Goal: Information Seeking & Learning: Find specific fact

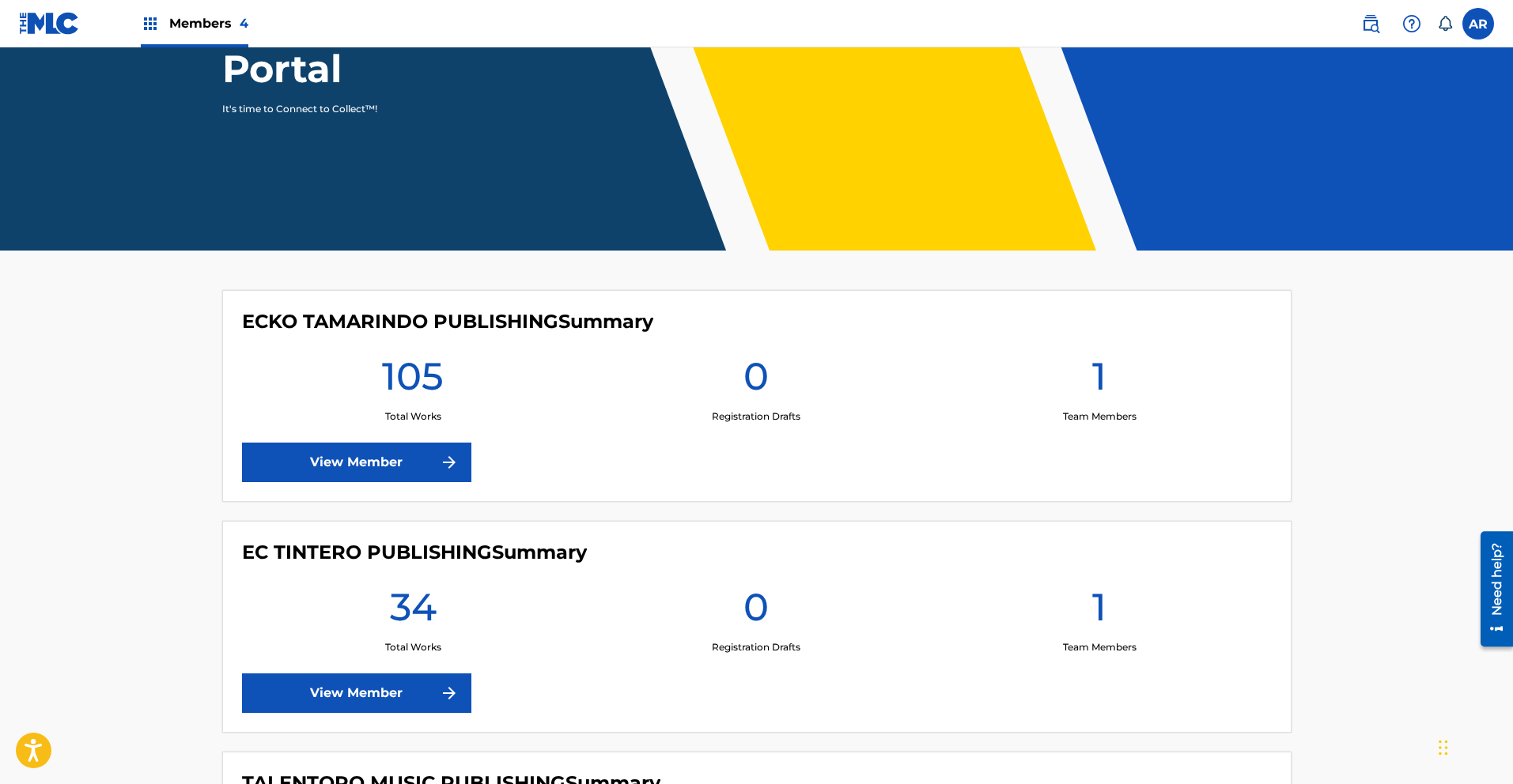
scroll to position [286, 0]
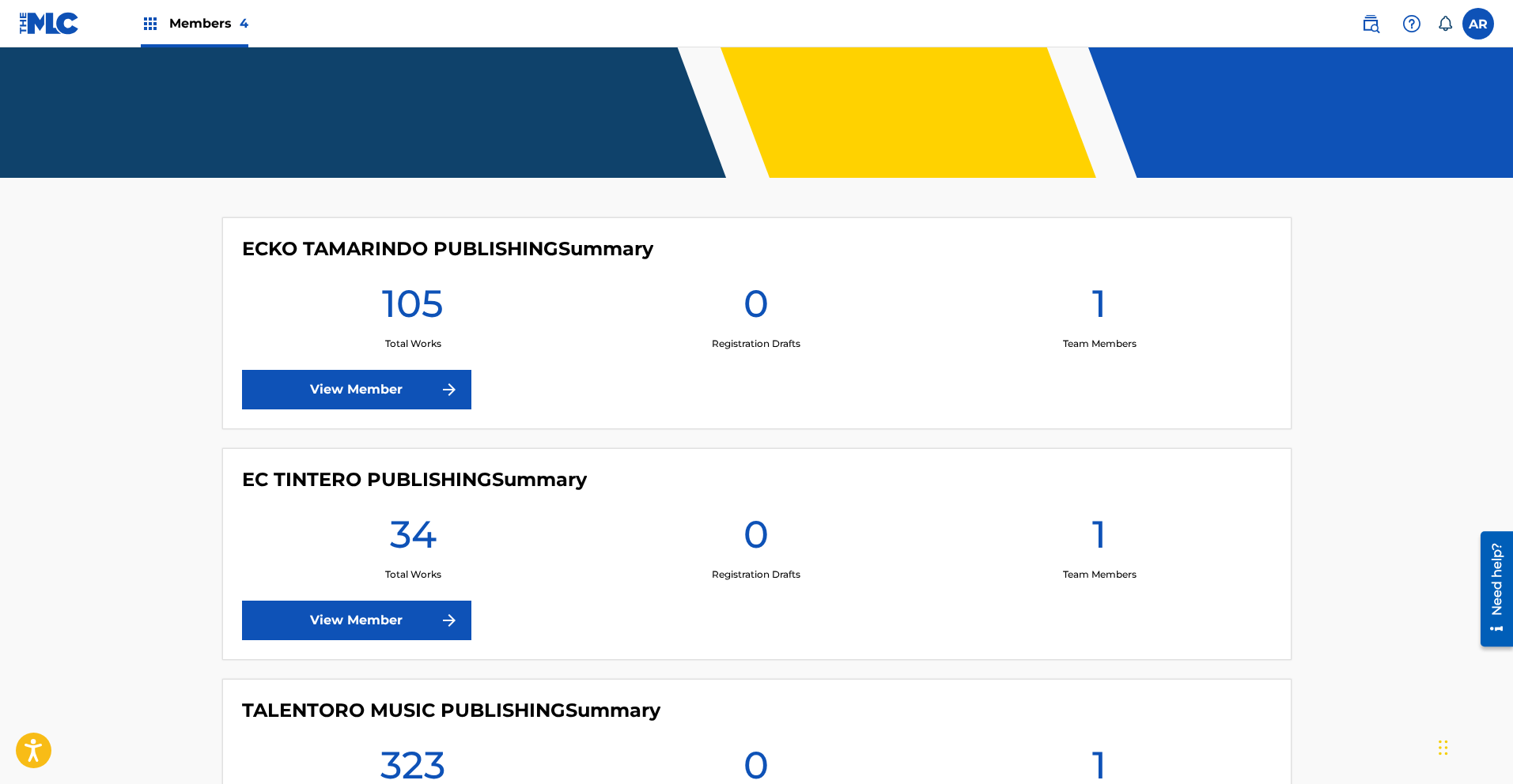
click at [456, 618] on img at bounding box center [449, 620] width 19 height 19
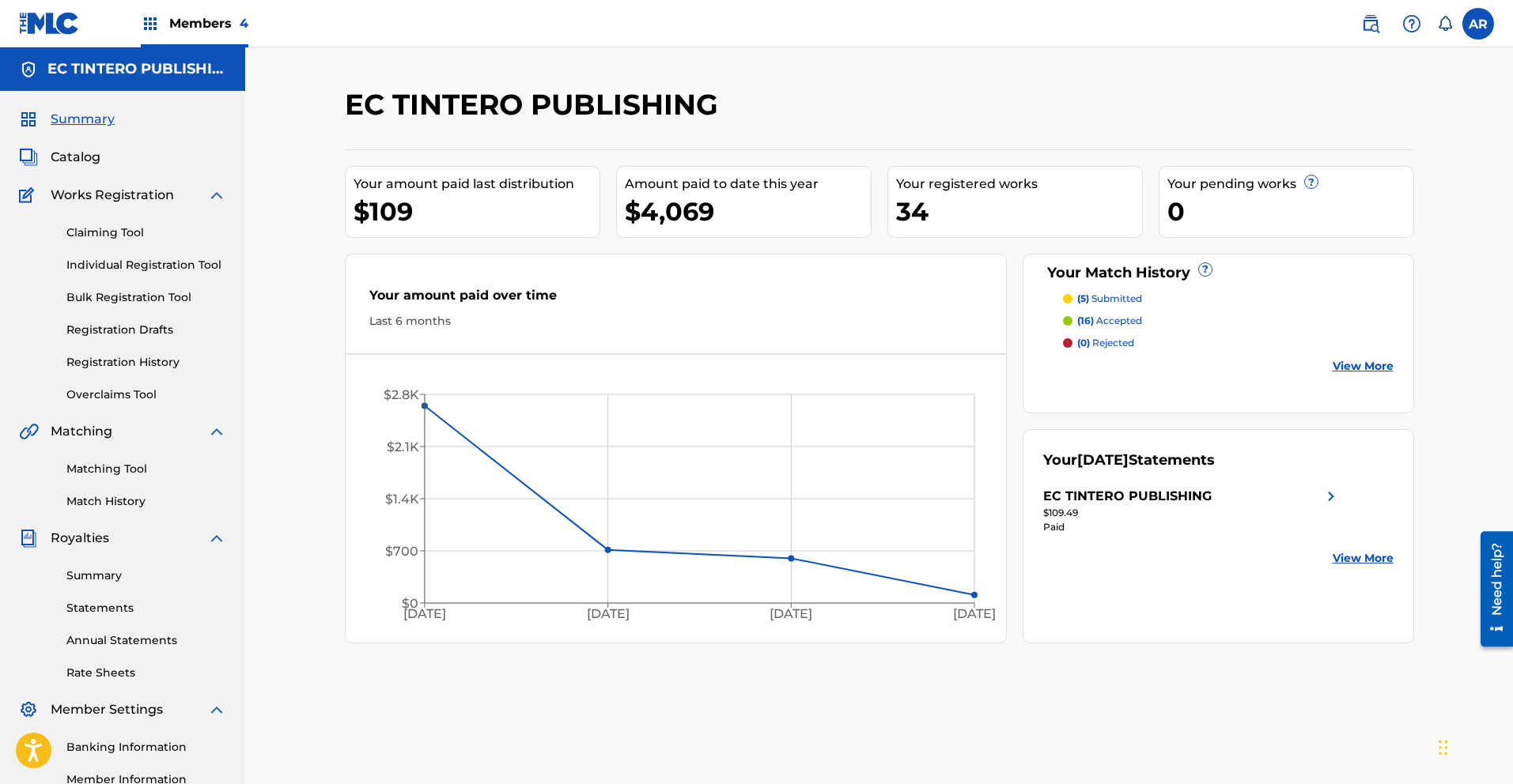
click at [227, 31] on span "Members 4" at bounding box center [208, 23] width 79 height 18
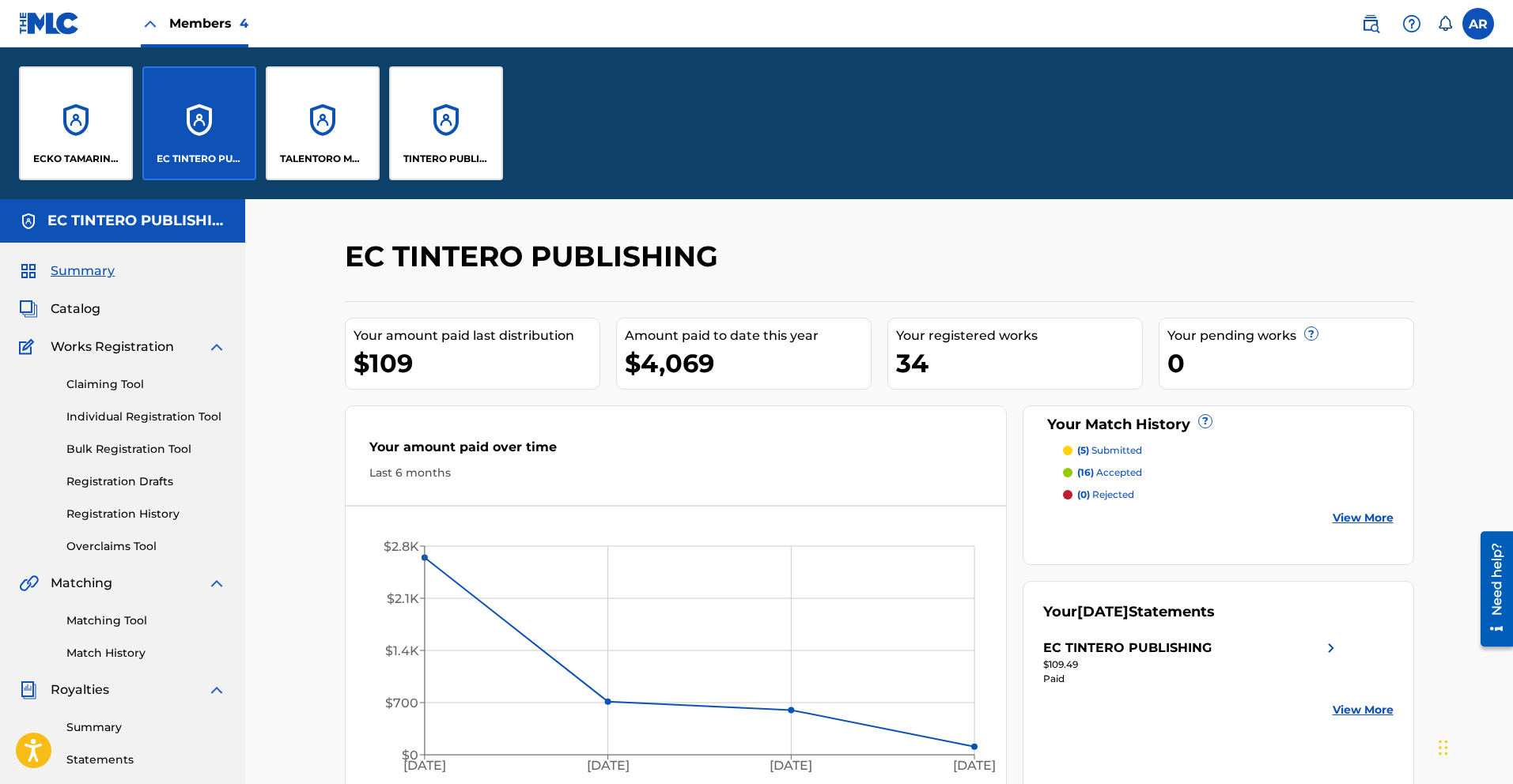
click at [80, 309] on span "Catalog" at bounding box center [75, 309] width 50 height 19
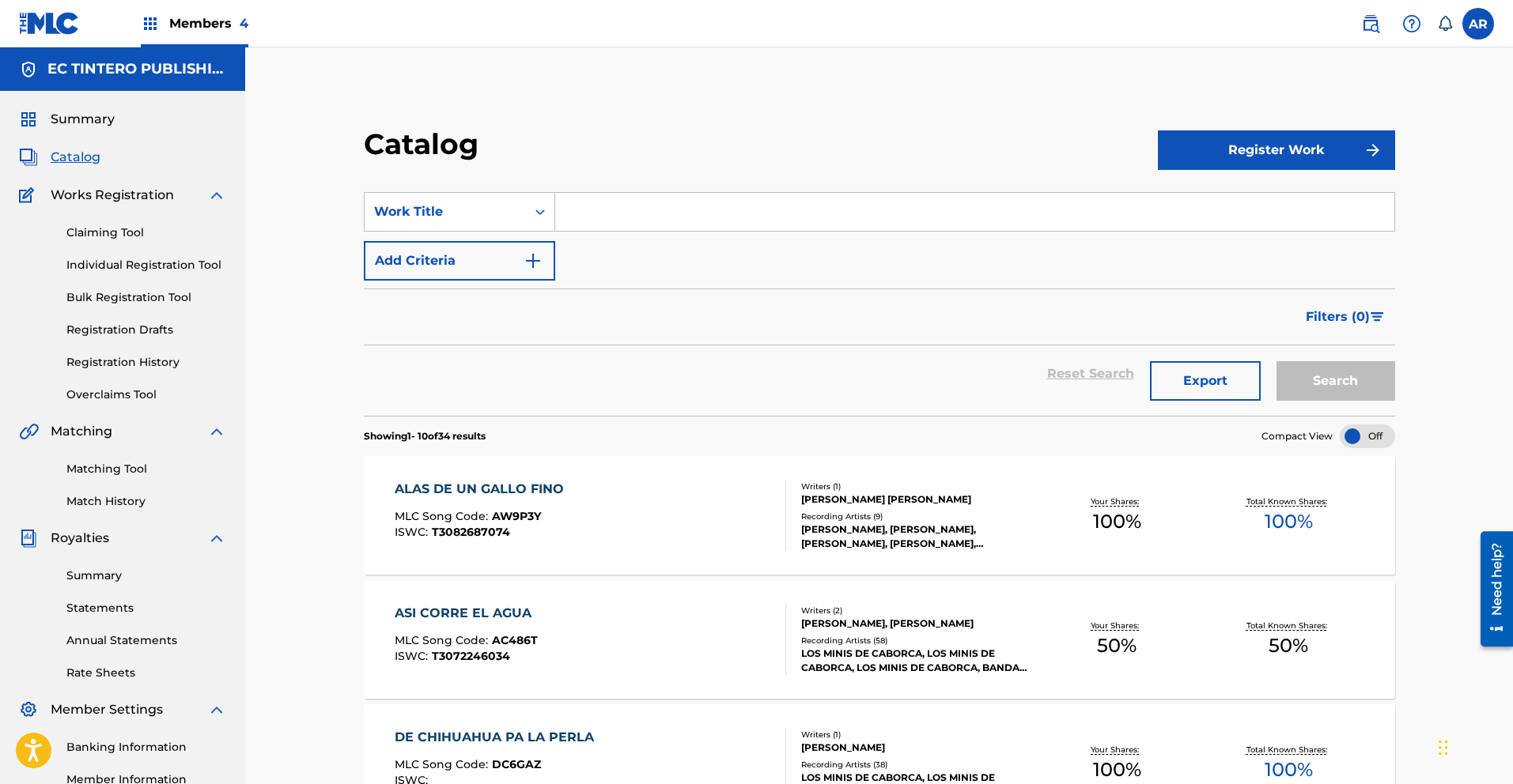
click at [1366, 28] on img at bounding box center [1370, 23] width 19 height 19
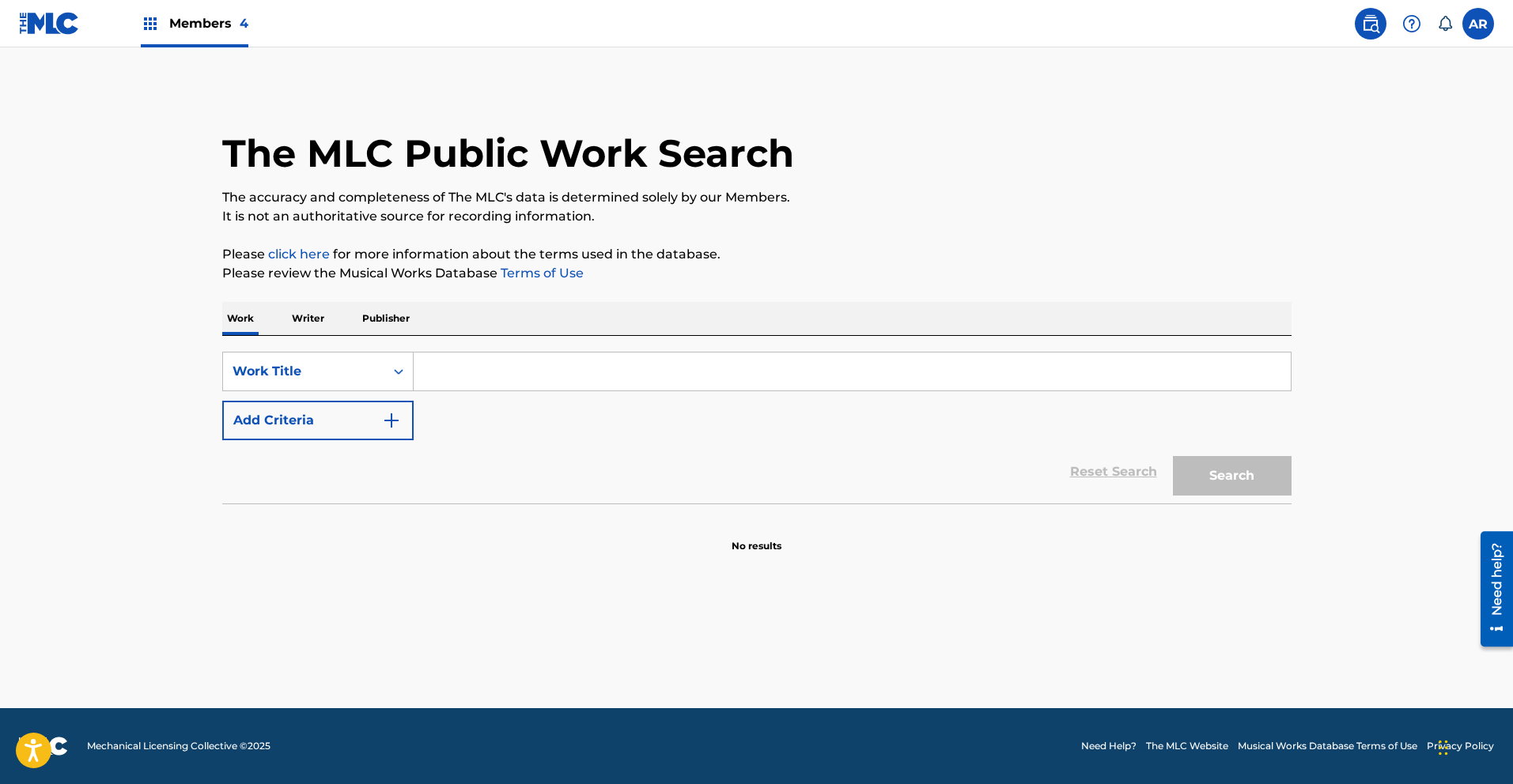
click at [477, 370] on input "Search Form" at bounding box center [851, 372] width 877 height 38
type input "e"
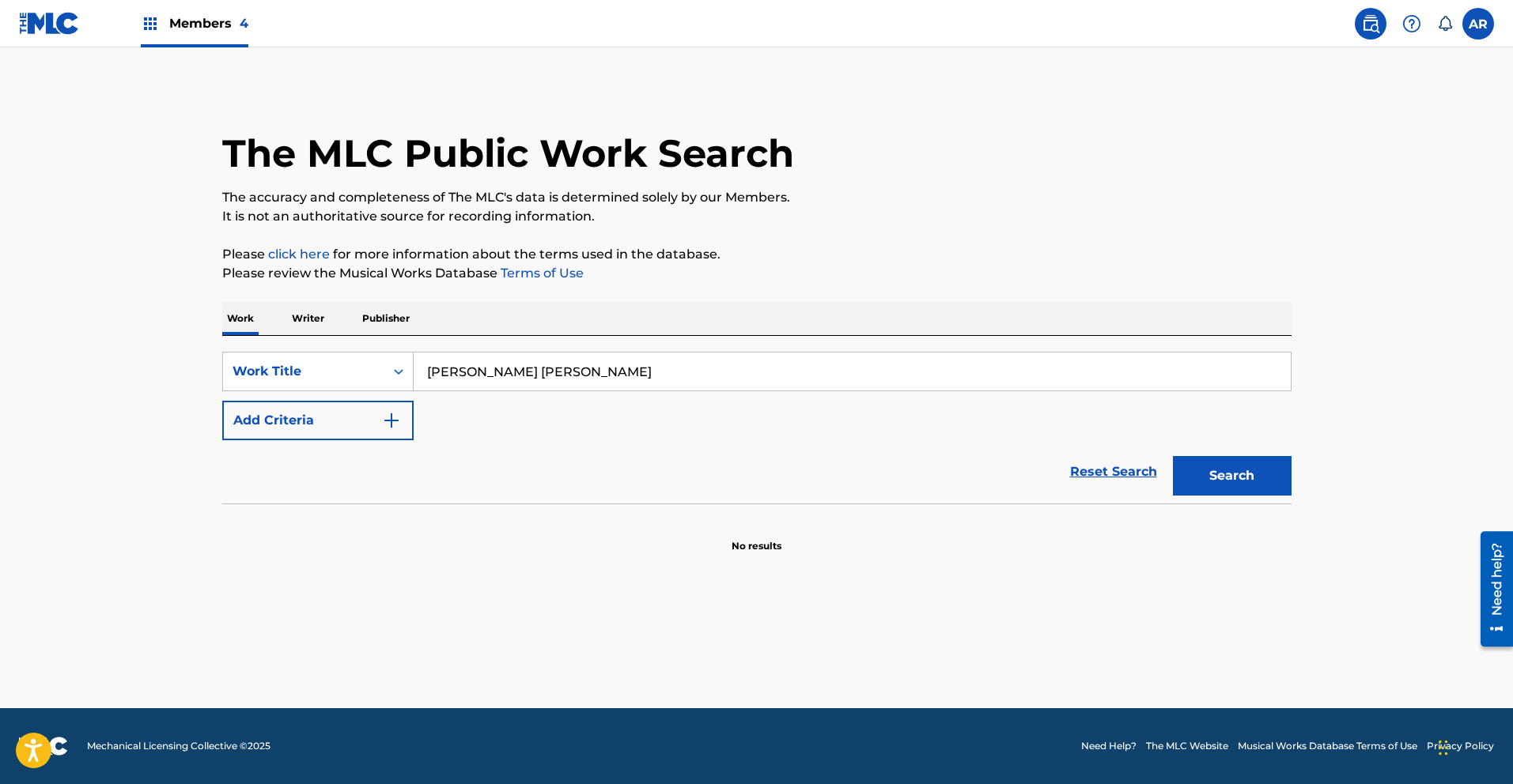
type input "[PERSON_NAME] [PERSON_NAME]"
click at [1173, 456] on button "Search" at bounding box center [1231, 476] width 118 height 40
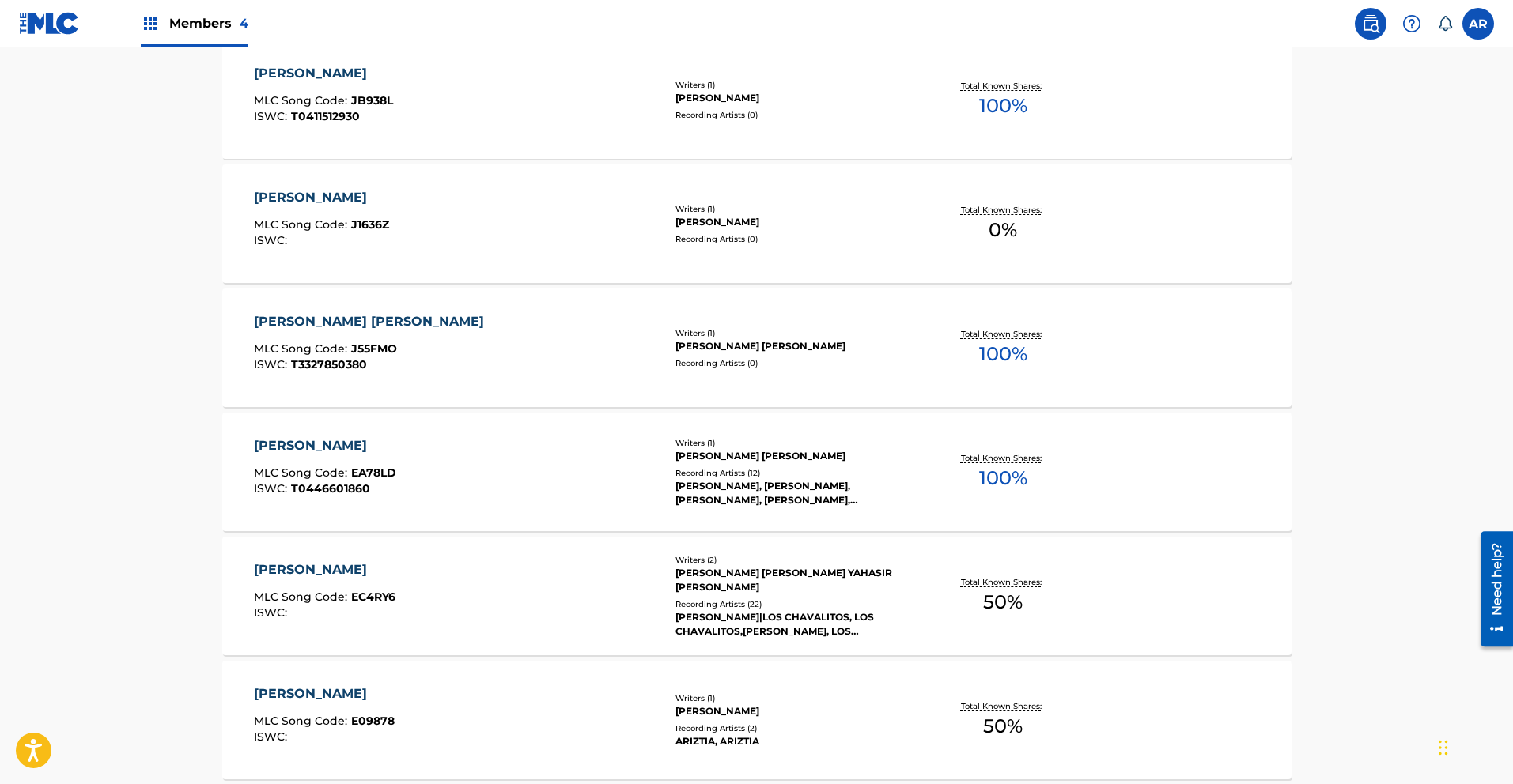
scroll to position [1151, 0]
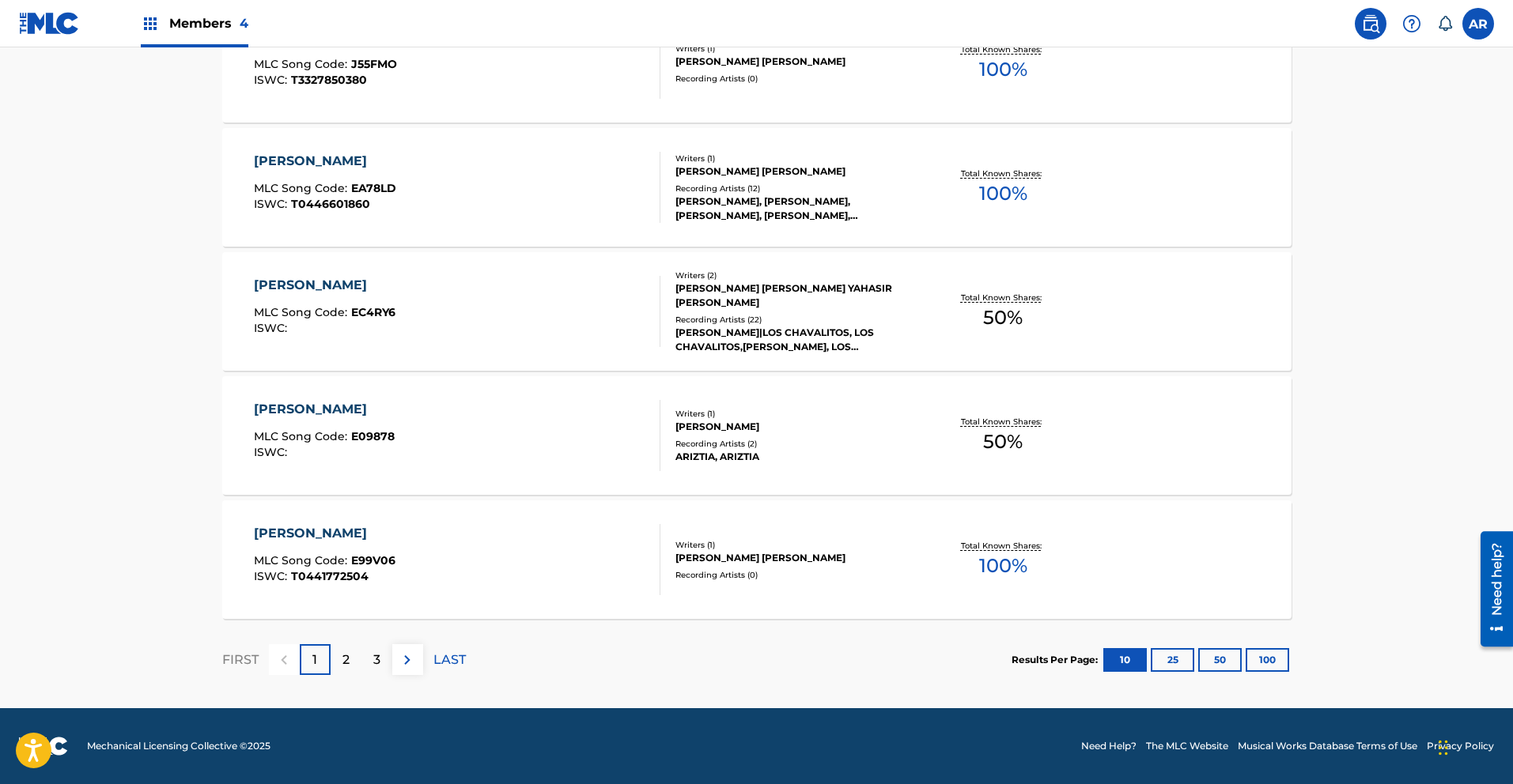
click at [347, 666] on p "2" at bounding box center [345, 660] width 7 height 19
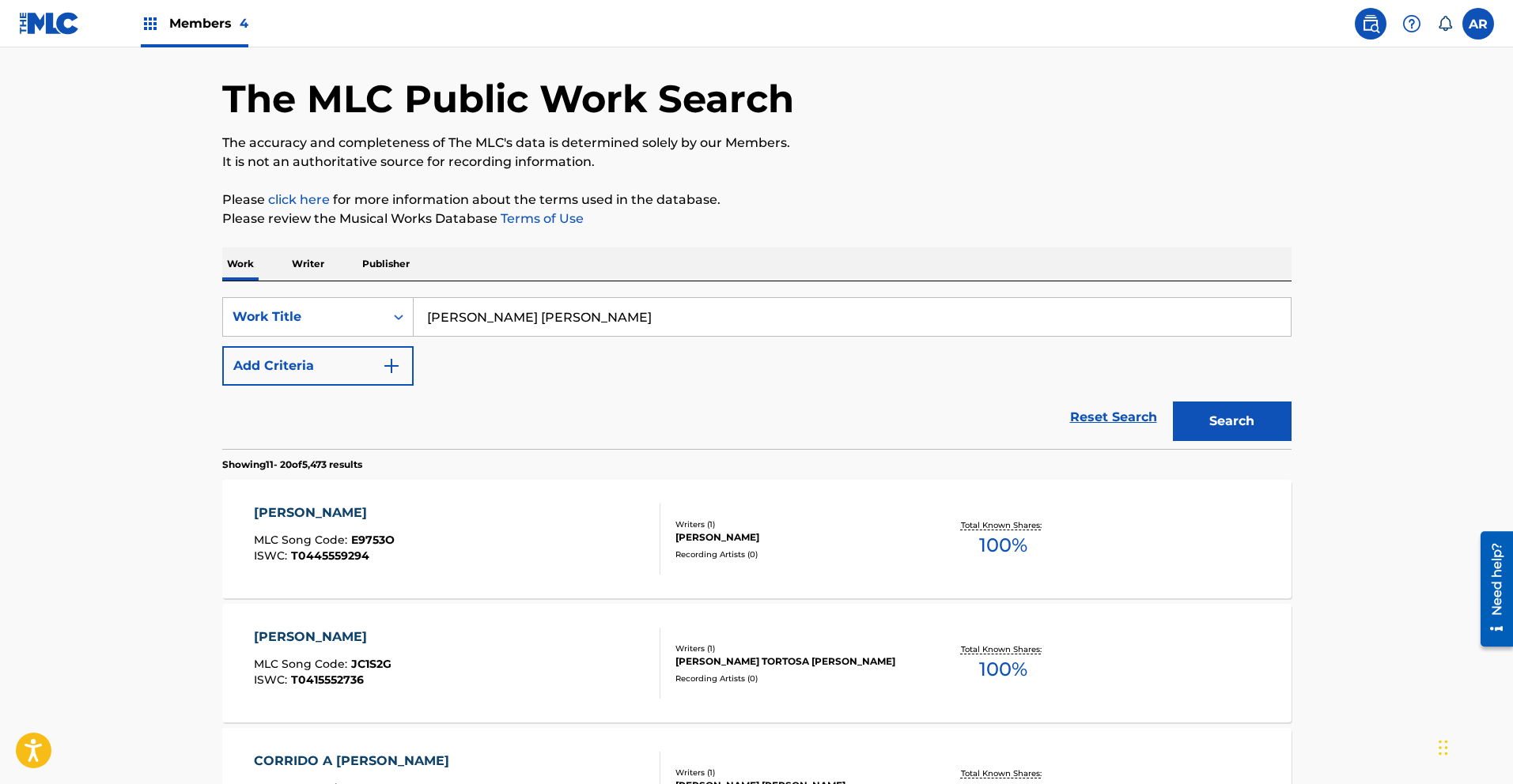
scroll to position [0, 0]
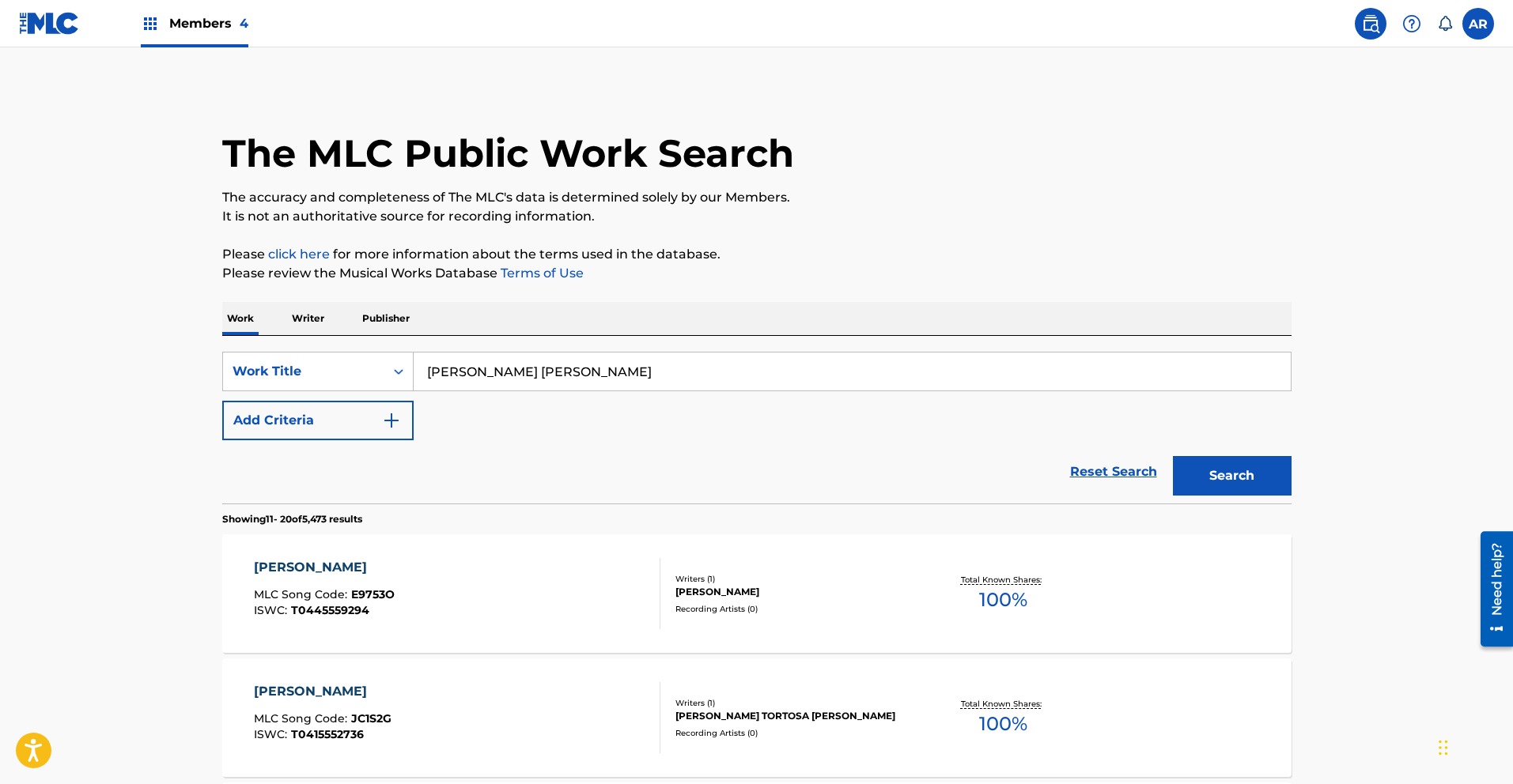
click at [309, 314] on p "Writer" at bounding box center [308, 319] width 42 height 33
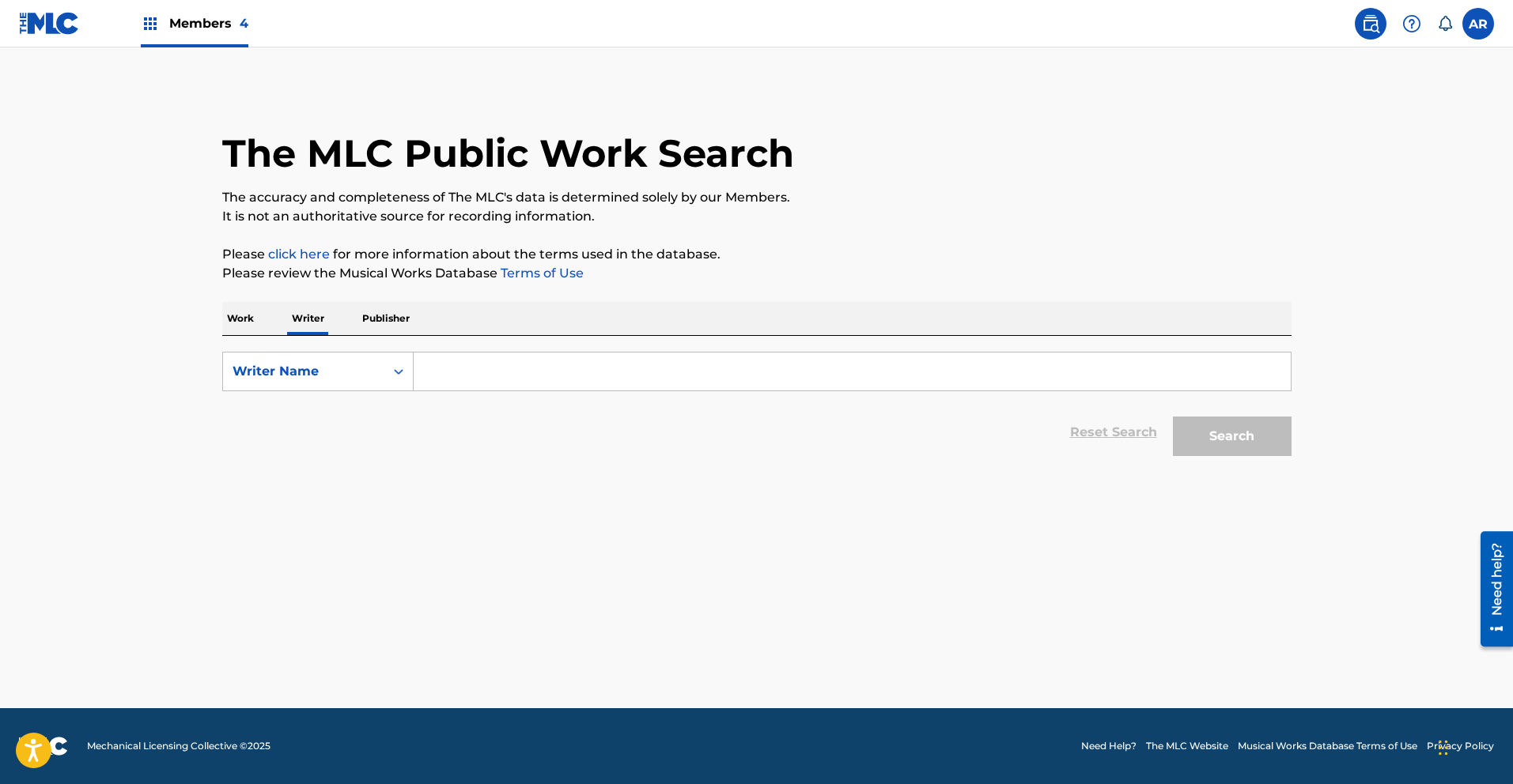
click at [518, 376] on input "Search Form" at bounding box center [851, 372] width 877 height 38
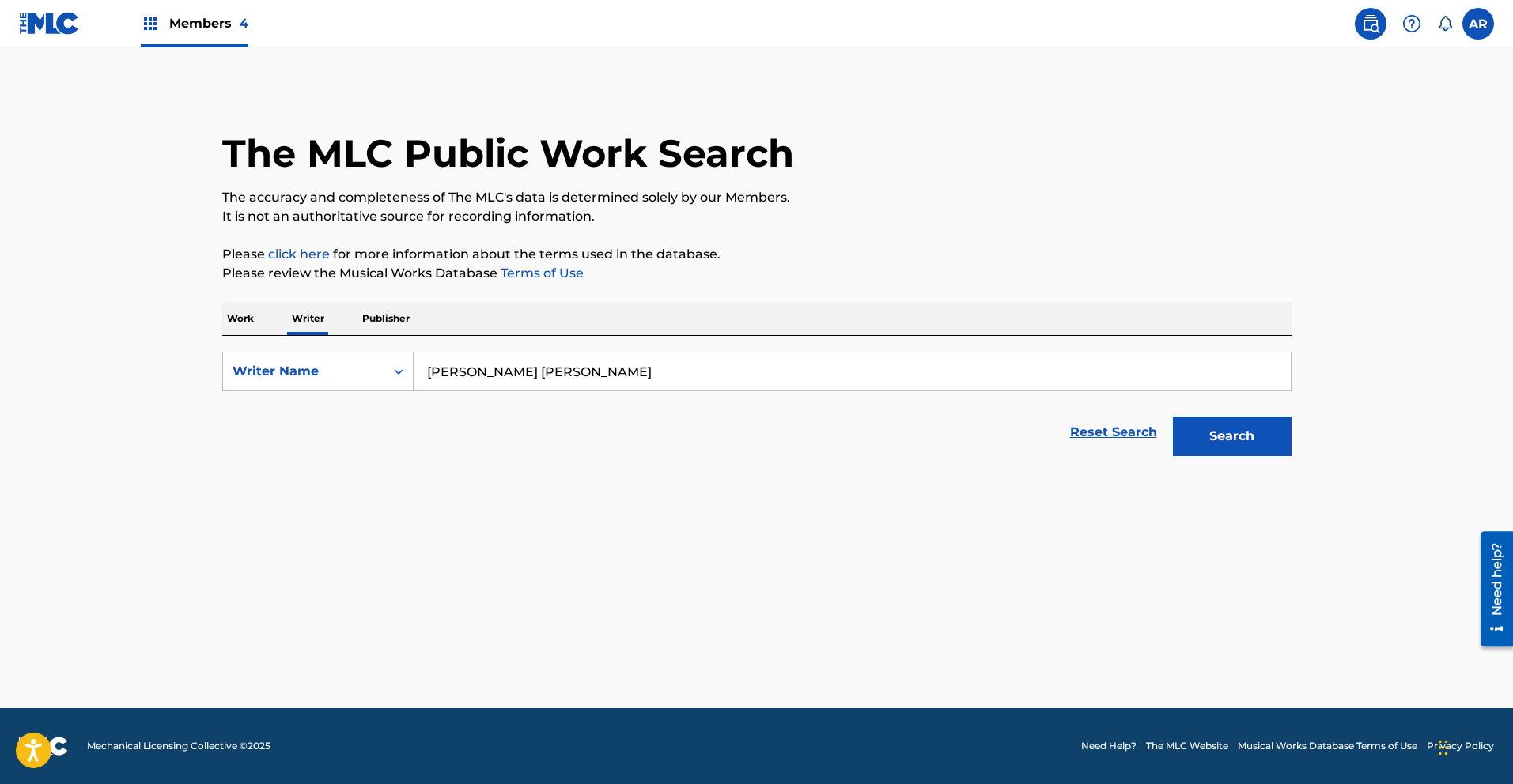
type input "[PERSON_NAME] [PERSON_NAME]"
click at [1244, 440] on button "Search" at bounding box center [1231, 436] width 118 height 40
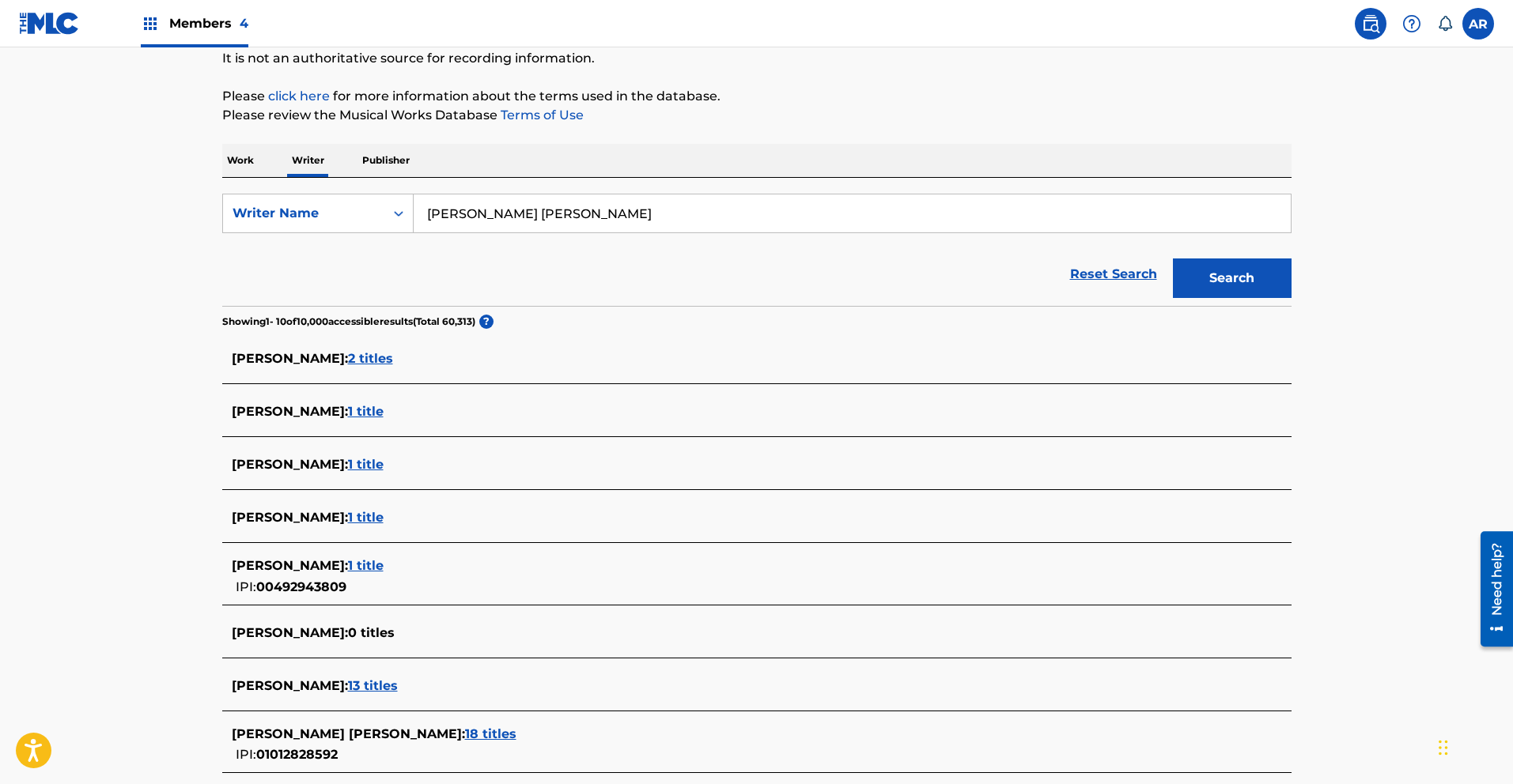
scroll to position [224, 0]
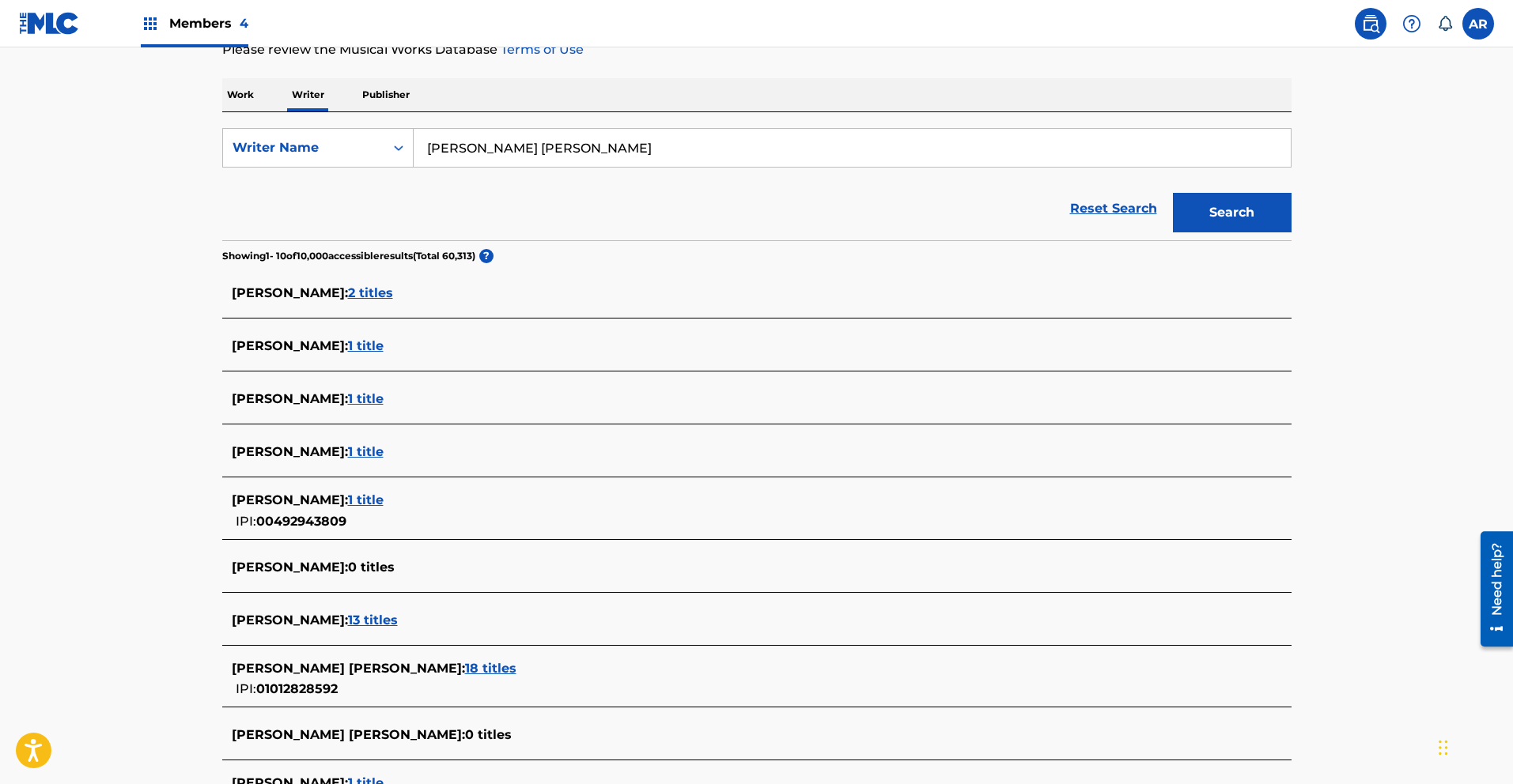
click at [477, 664] on span "18 titles" at bounding box center [490, 668] width 51 height 15
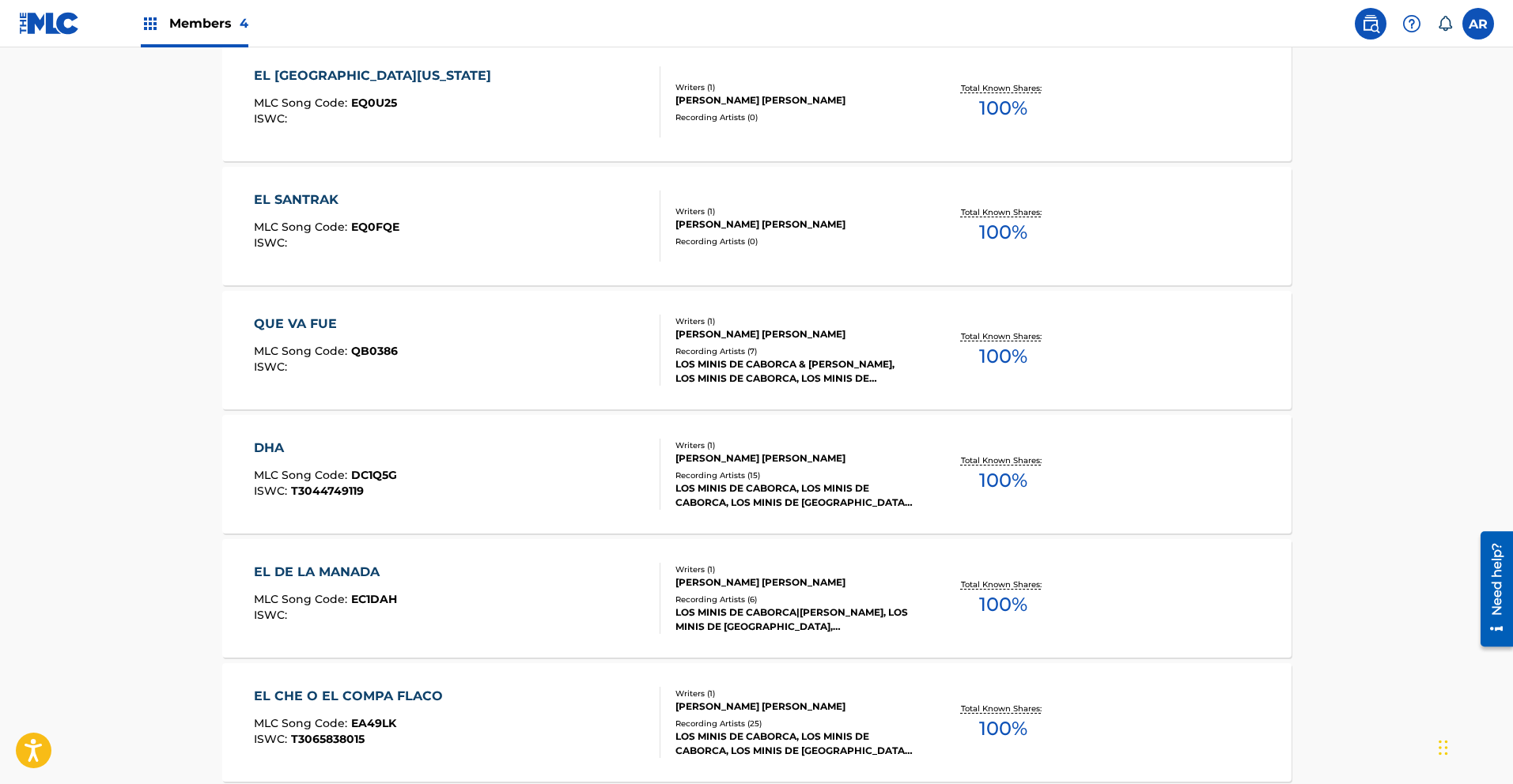
scroll to position [1151, 0]
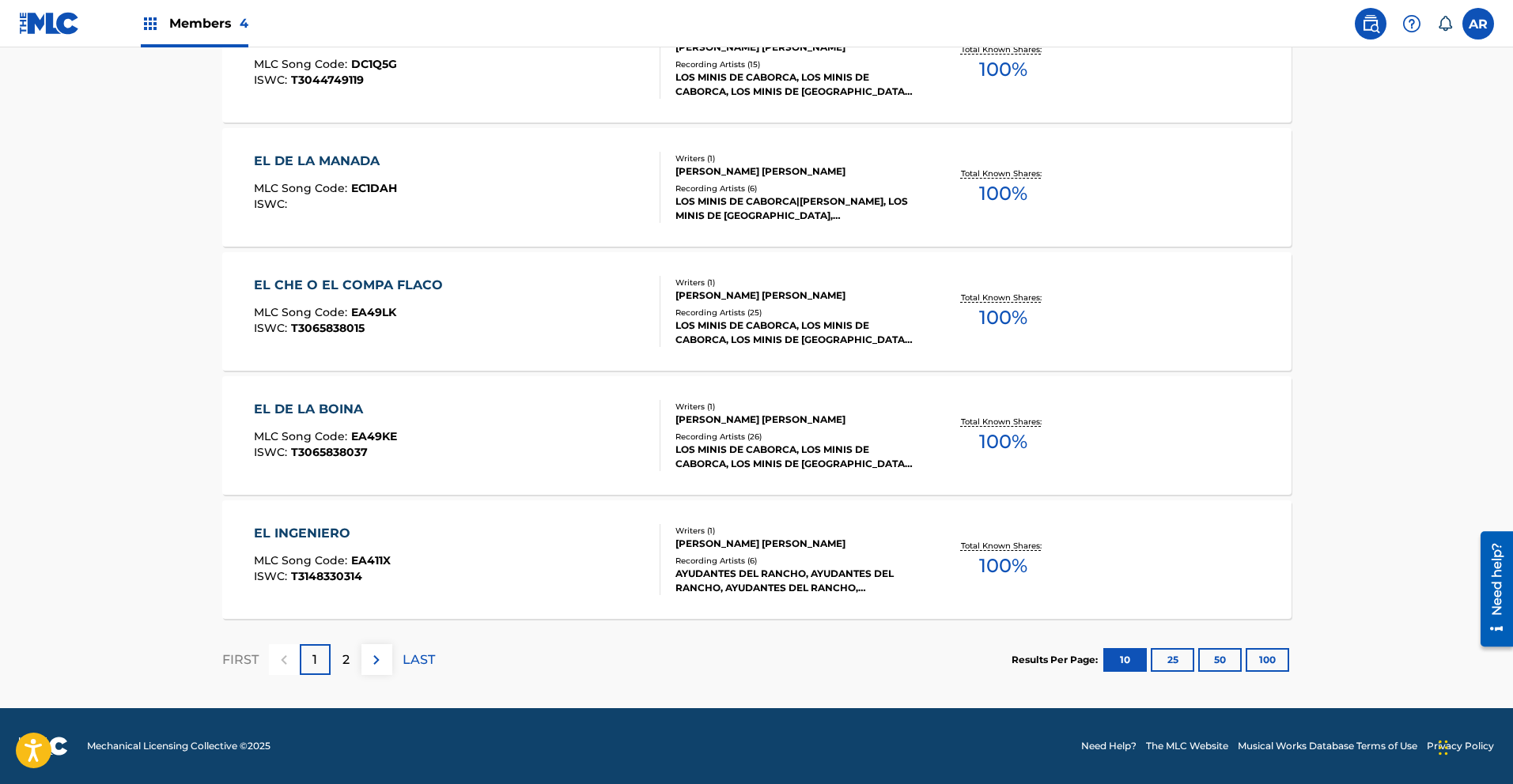
click at [352, 658] on div "2" at bounding box center [345, 659] width 31 height 31
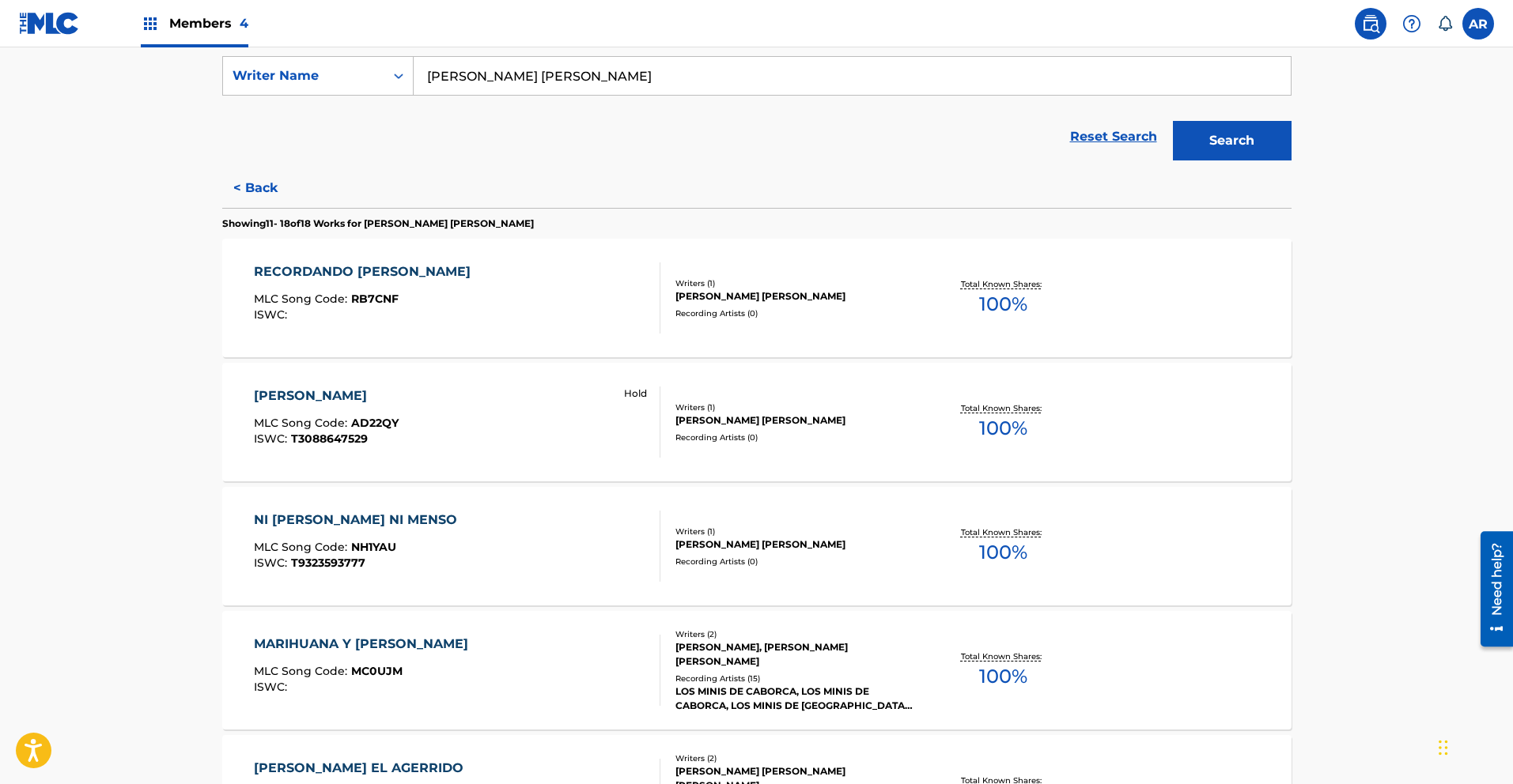
scroll to position [245, 0]
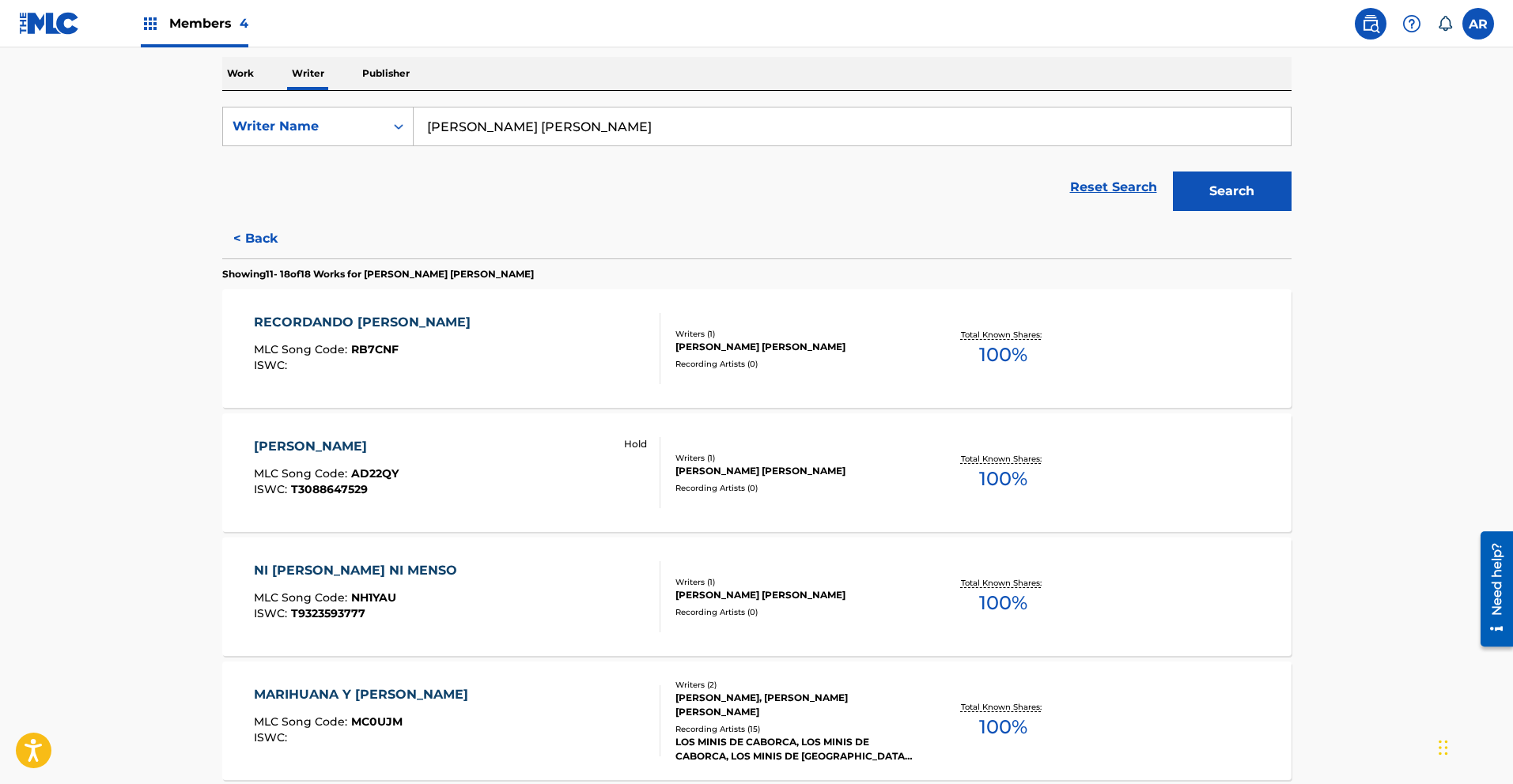
click at [377, 322] on div "RECORDANDO [PERSON_NAME]" at bounding box center [366, 322] width 224 height 19
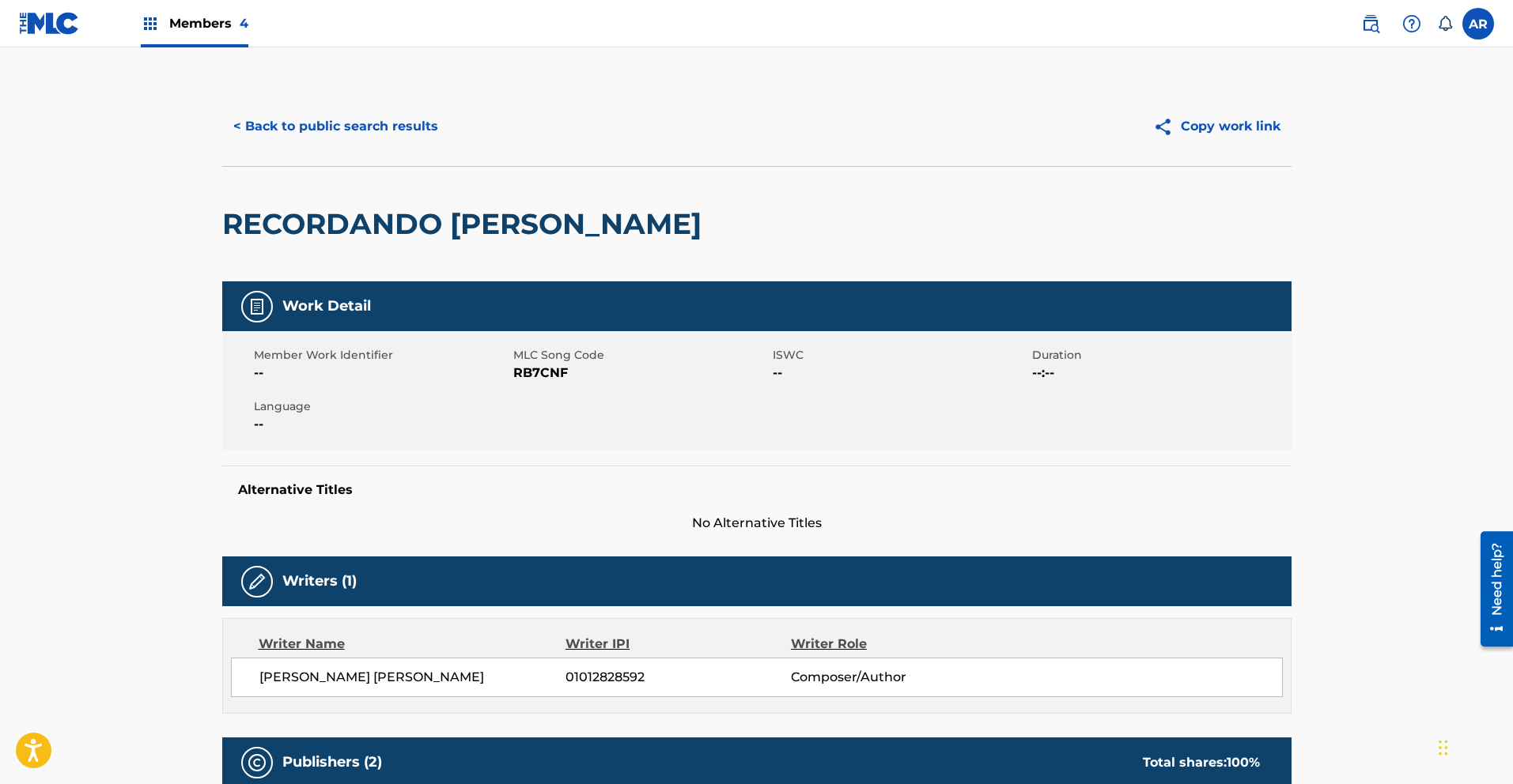
click at [288, 123] on button "< Back to public search results" at bounding box center [335, 127] width 227 height 40
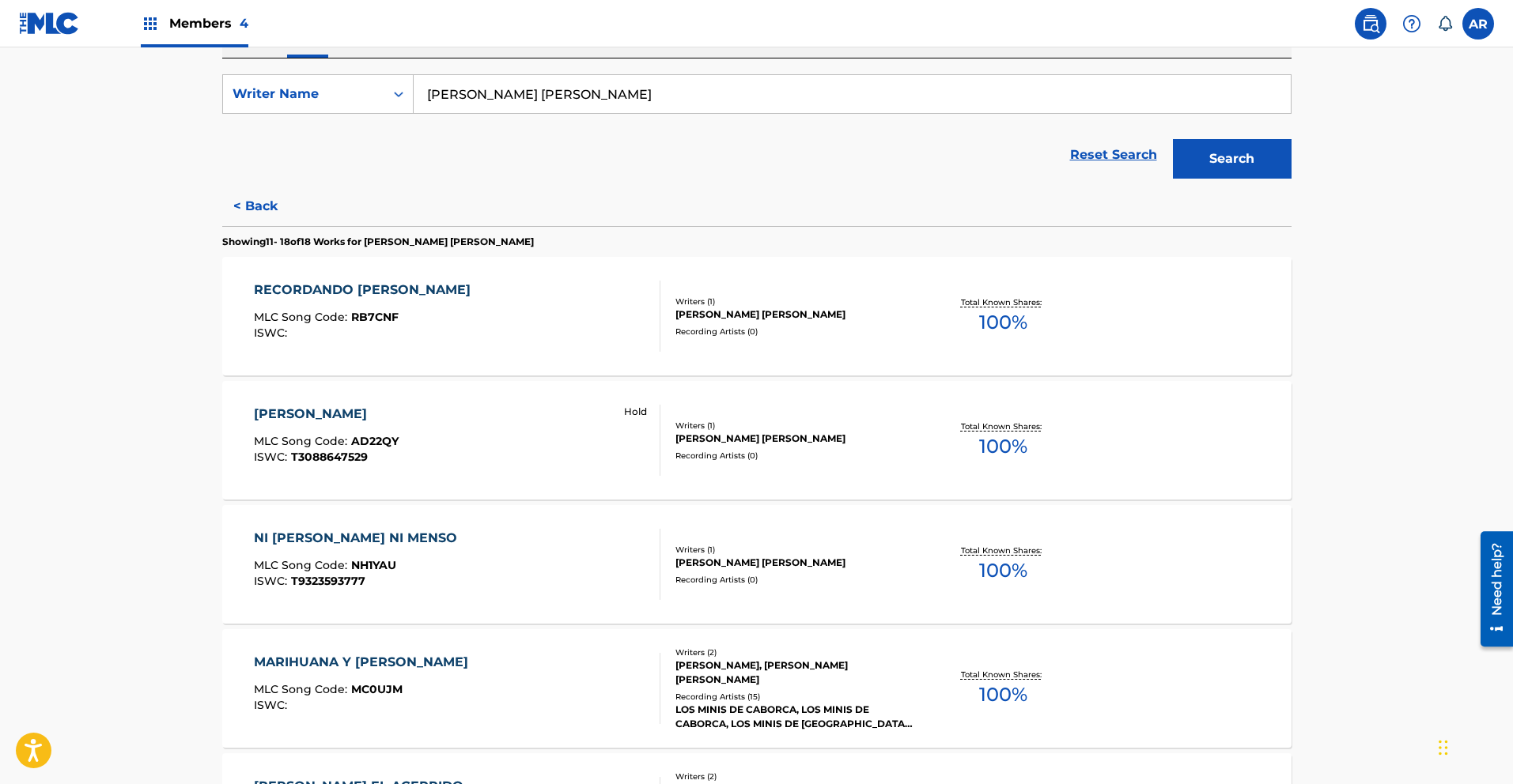
scroll to position [903, 0]
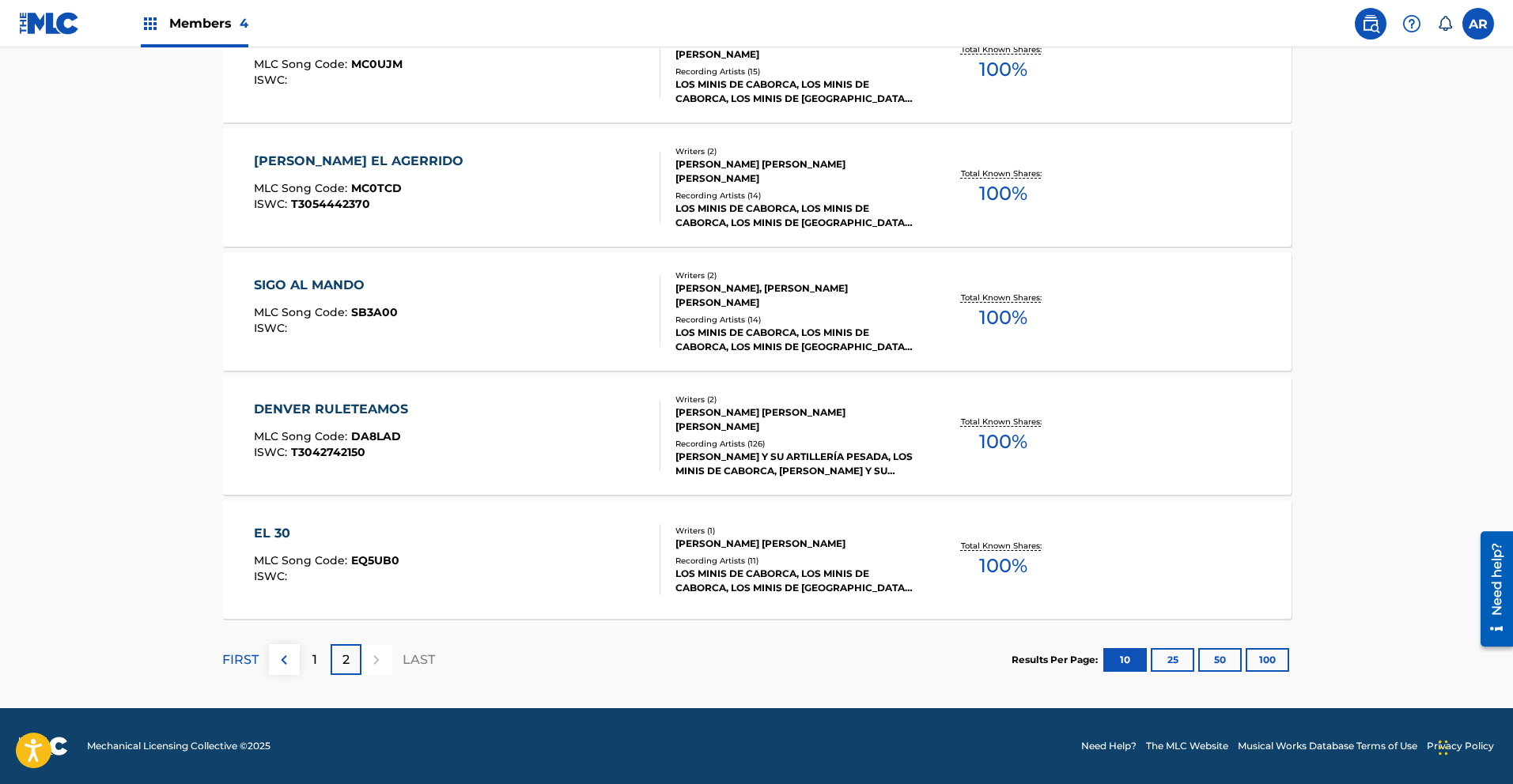
click at [312, 661] on p "1" at bounding box center [315, 660] width 5 height 19
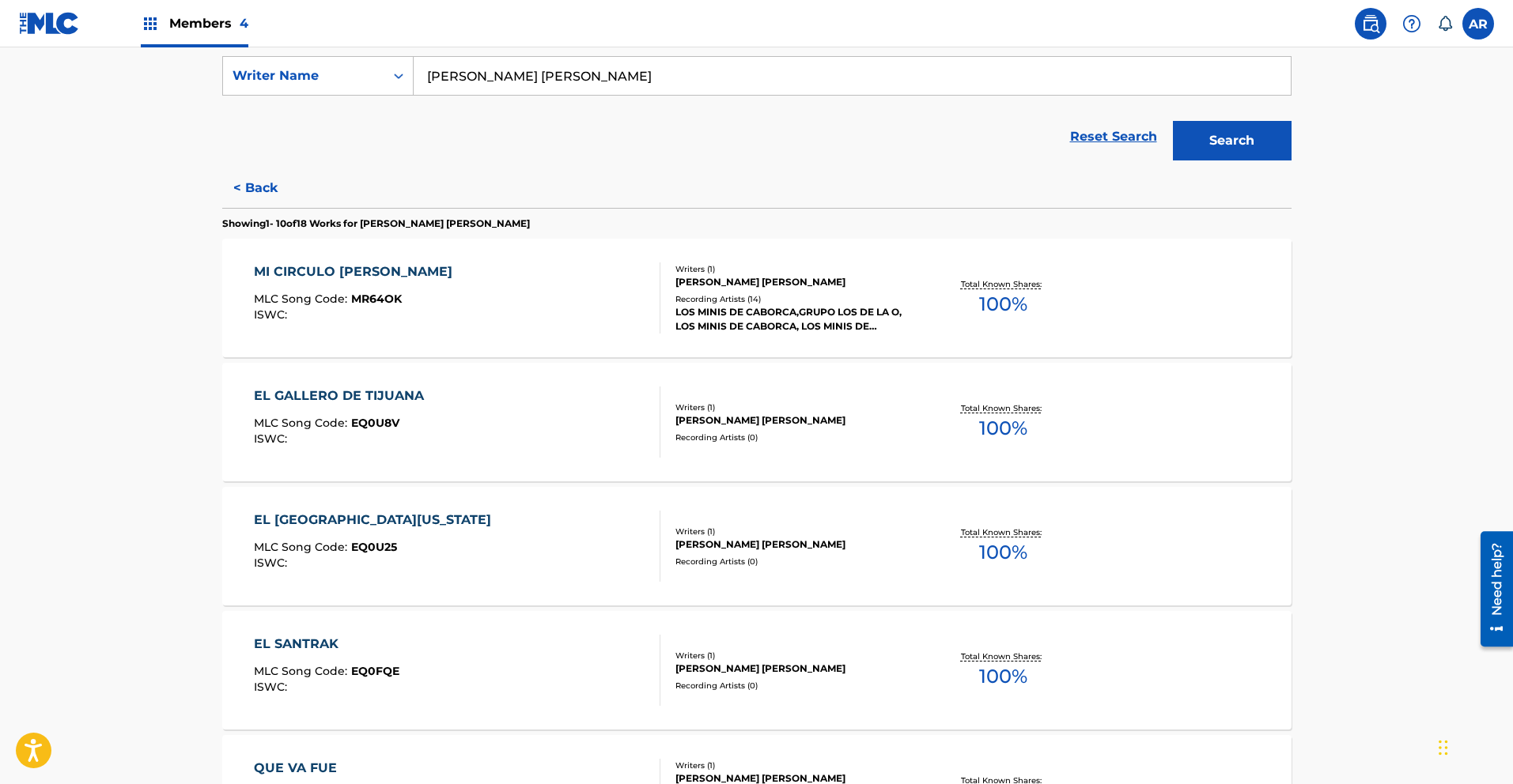
scroll to position [0, 0]
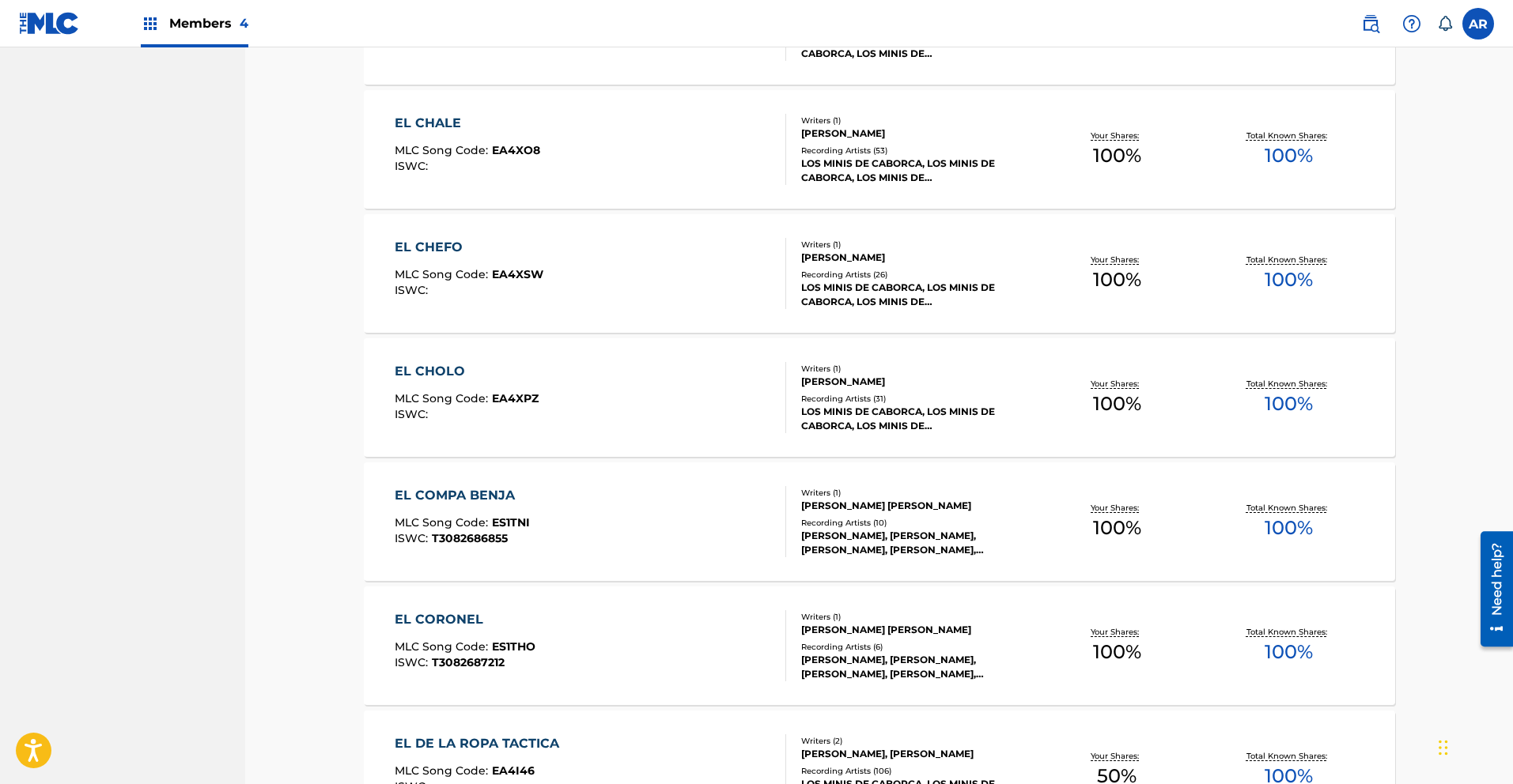
scroll to position [1065, 0]
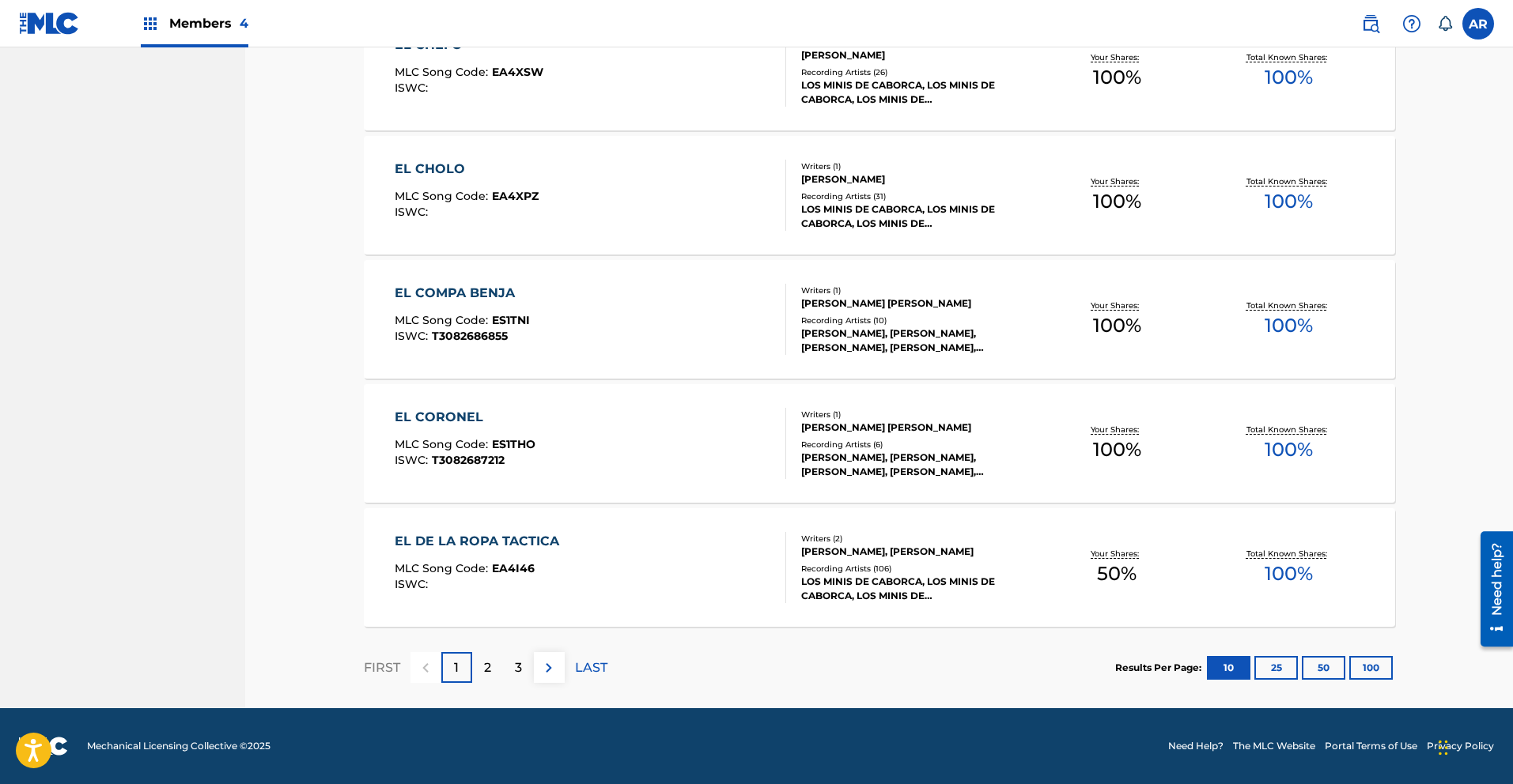
click at [486, 672] on p "2" at bounding box center [487, 667] width 7 height 19
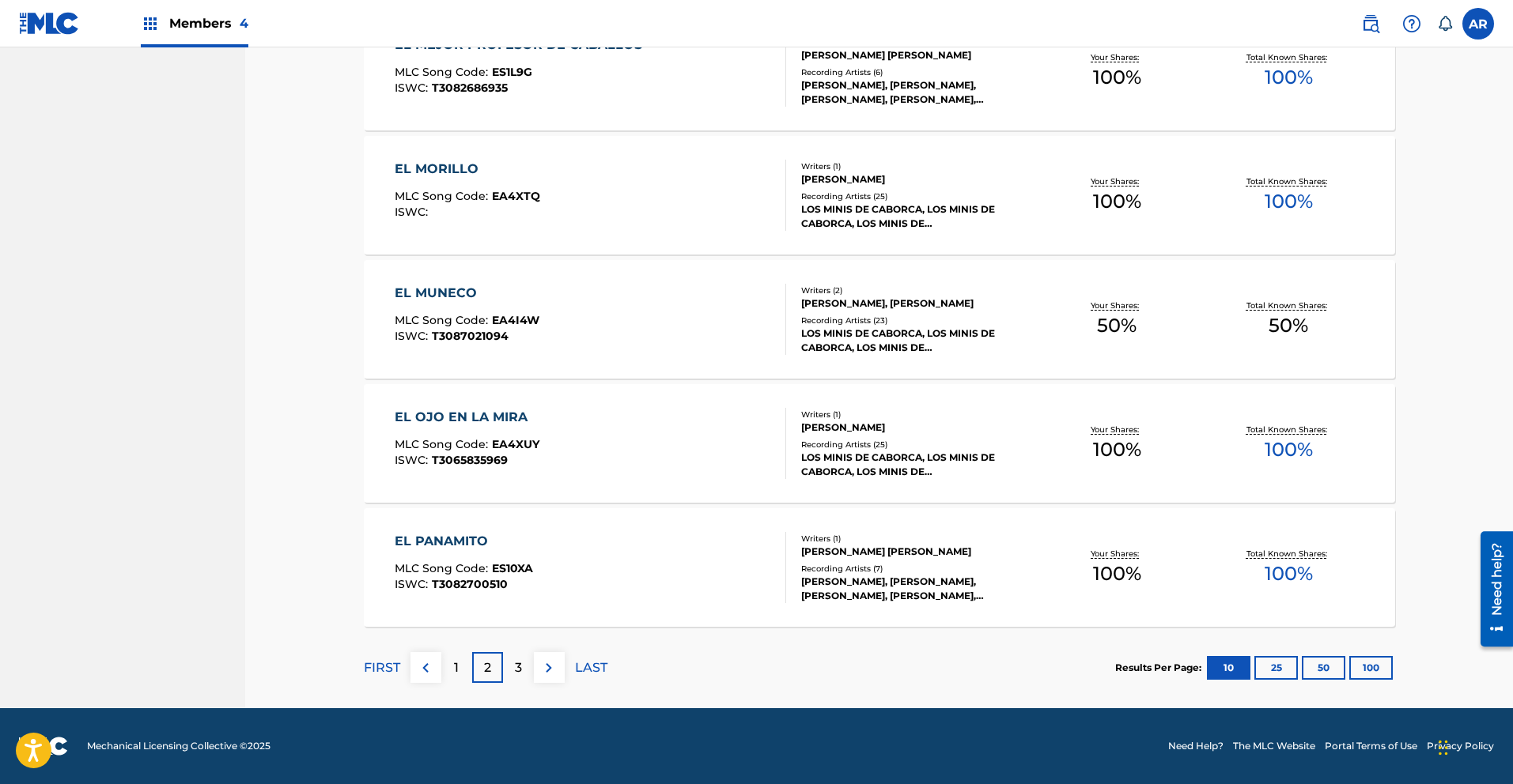
click at [489, 418] on div "EL OJO EN LA MIRA" at bounding box center [467, 417] width 145 height 19
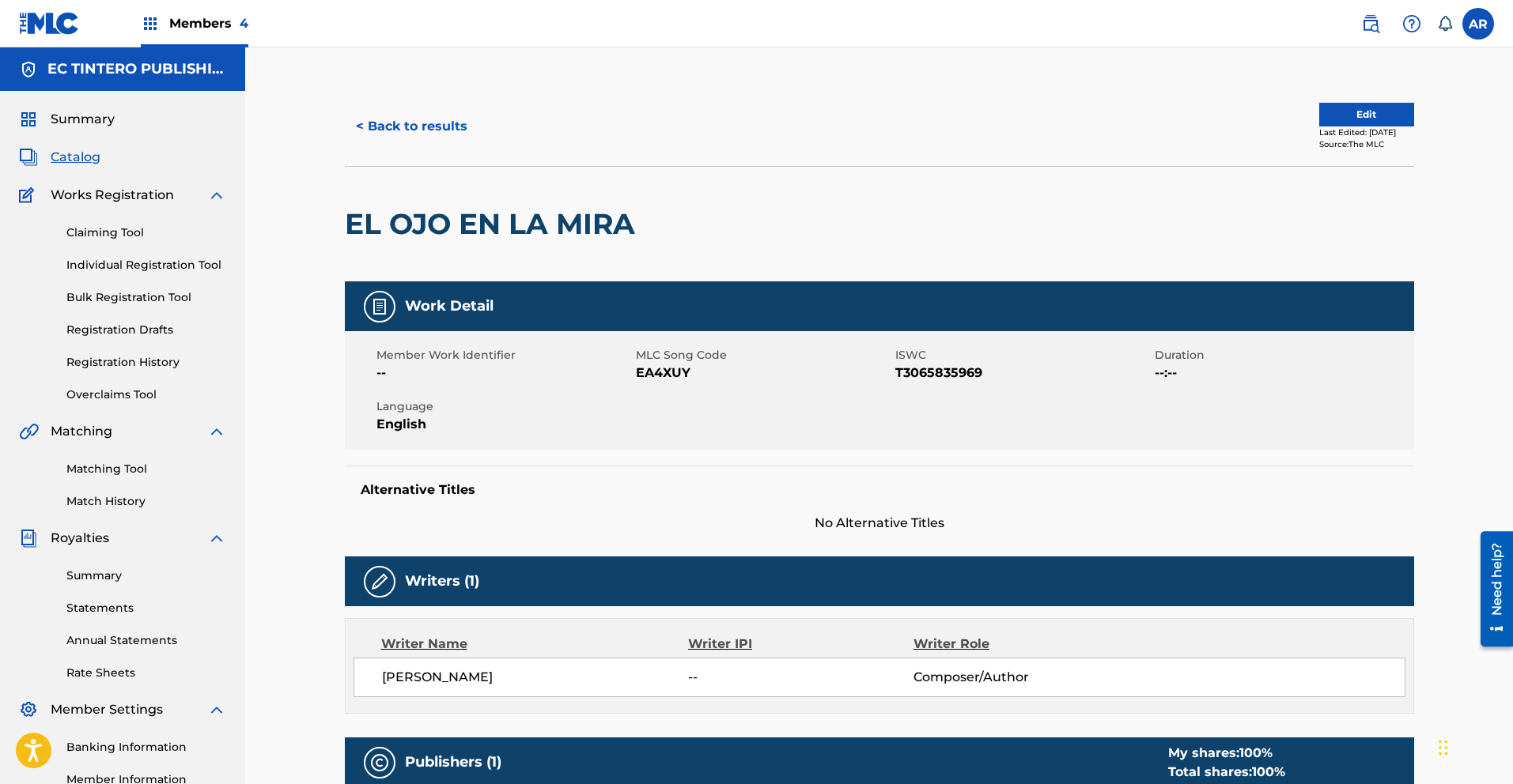
click at [417, 118] on button "< Back to results" at bounding box center [411, 127] width 133 height 40
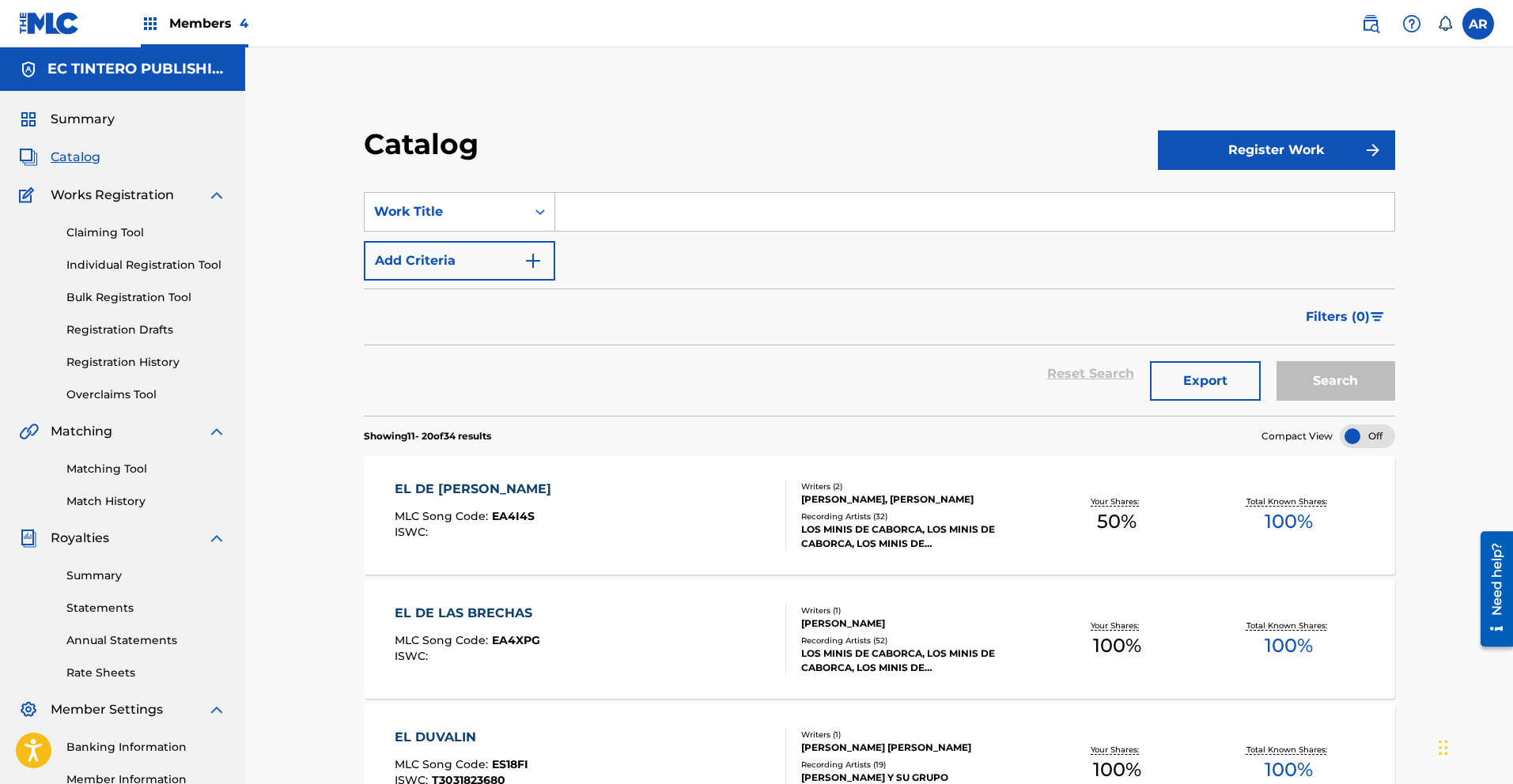
click at [62, 147] on div "Summary Catalog Works Registration Claiming Tool Individual Registration Tool B…" at bounding box center [123, 498] width 245 height 814
click at [80, 113] on span "Summary" at bounding box center [82, 119] width 64 height 19
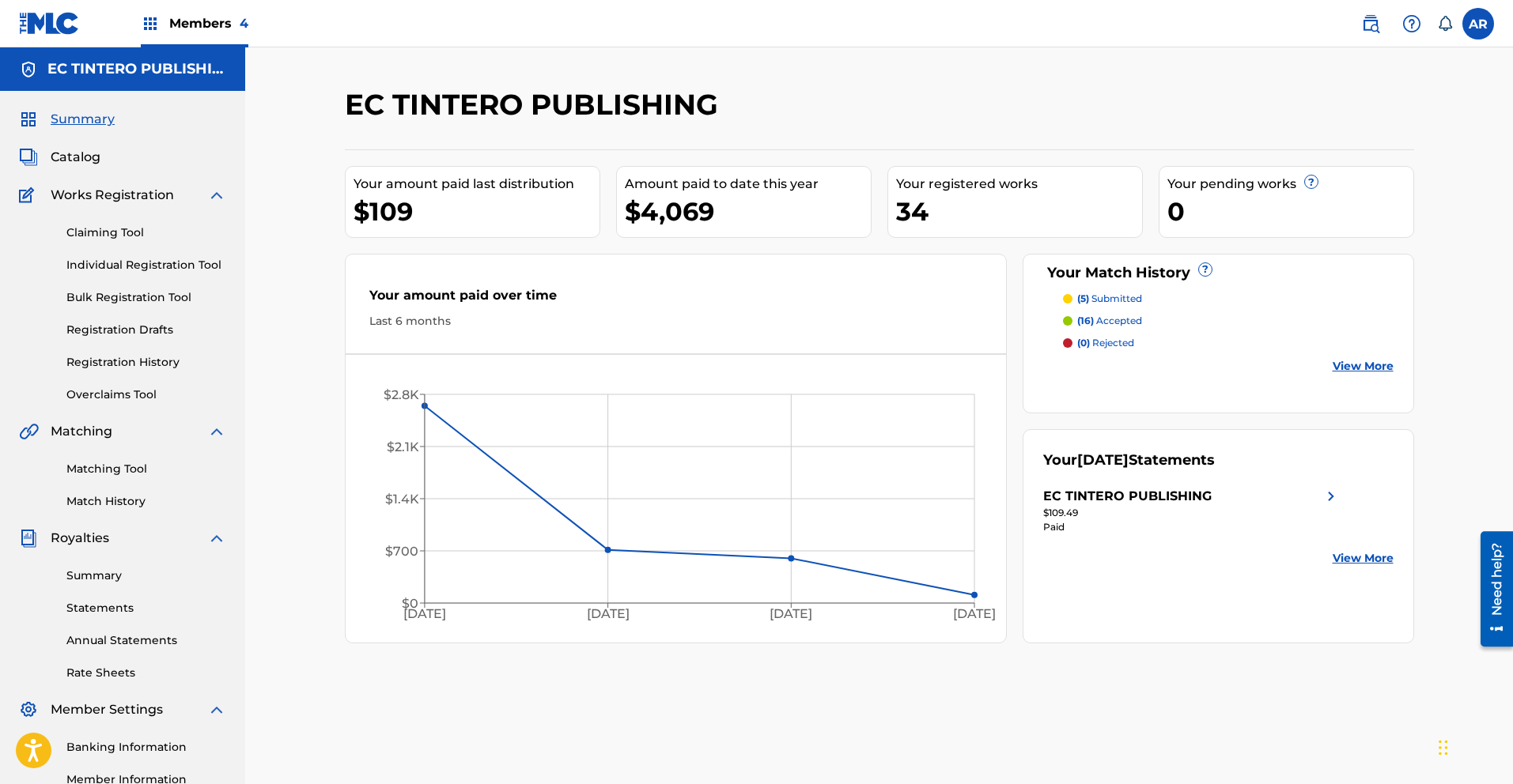
click at [195, 28] on span "Members 4" at bounding box center [208, 23] width 79 height 18
